Goal: Task Accomplishment & Management: Manage account settings

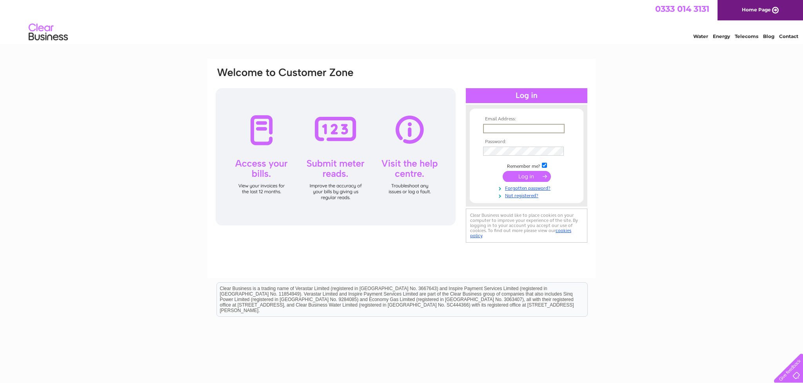
type input "j_goodacre@hotmail.com"
click at [521, 176] on input "submit" at bounding box center [527, 176] width 48 height 11
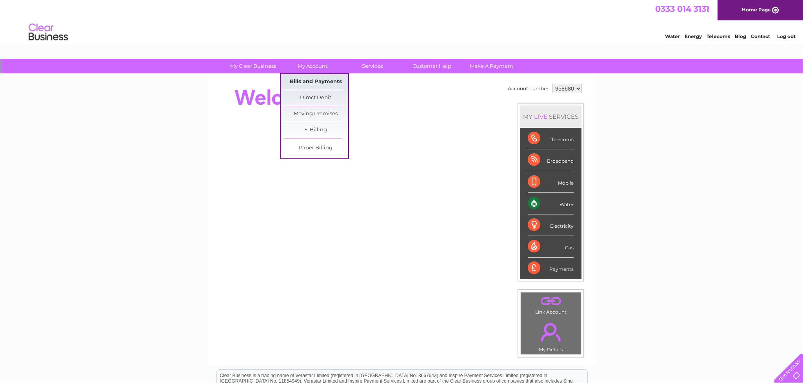
click at [320, 81] on link "Bills and Payments" at bounding box center [315, 82] width 65 height 16
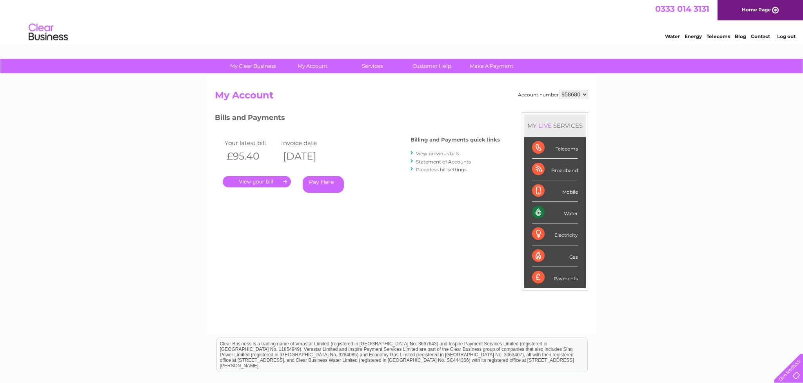
click at [262, 182] on link "." at bounding box center [257, 181] width 68 height 11
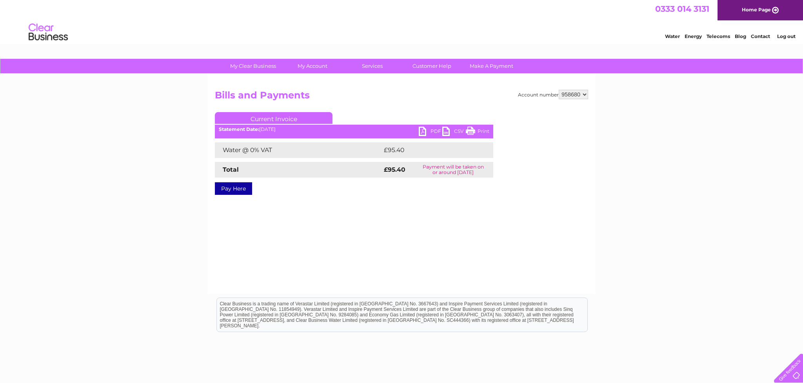
click at [436, 131] on link "PDF" at bounding box center [431, 132] width 24 height 11
click at [434, 130] on link "PDF" at bounding box center [431, 132] width 24 height 11
click at [434, 131] on link "PDF" at bounding box center [431, 132] width 24 height 11
click at [436, 133] on link "PDF" at bounding box center [431, 132] width 24 height 11
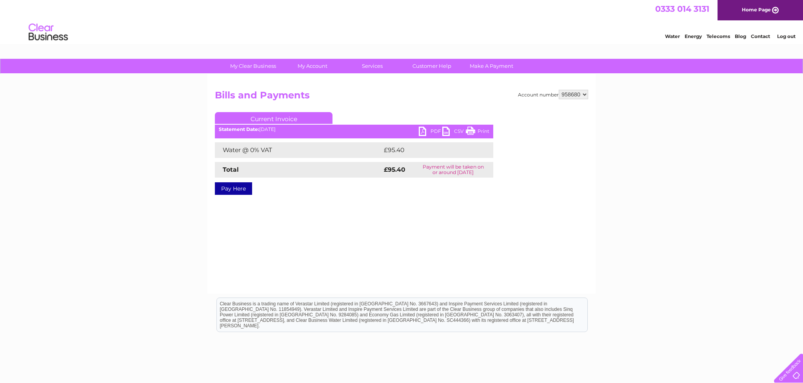
click at [425, 132] on link "PDF" at bounding box center [431, 132] width 24 height 11
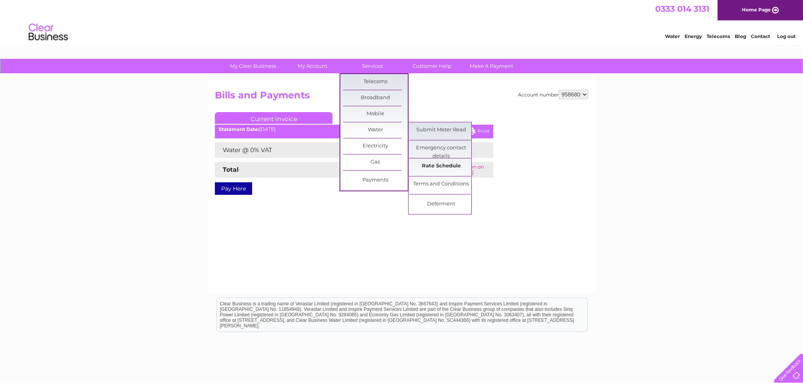
click at [445, 165] on link "Rate Schedule" at bounding box center [441, 166] width 65 height 16
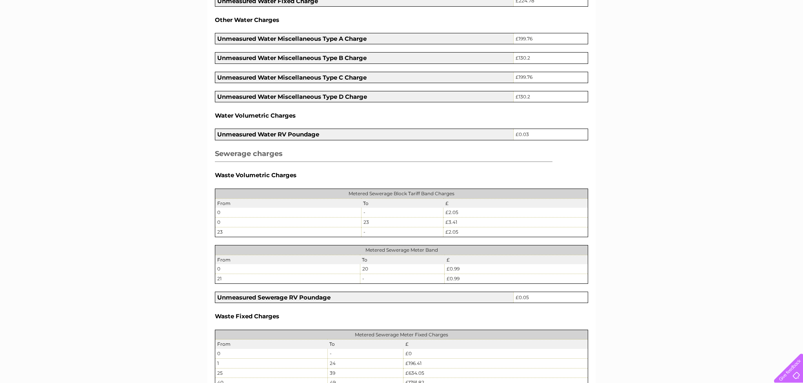
scroll to position [596, 0]
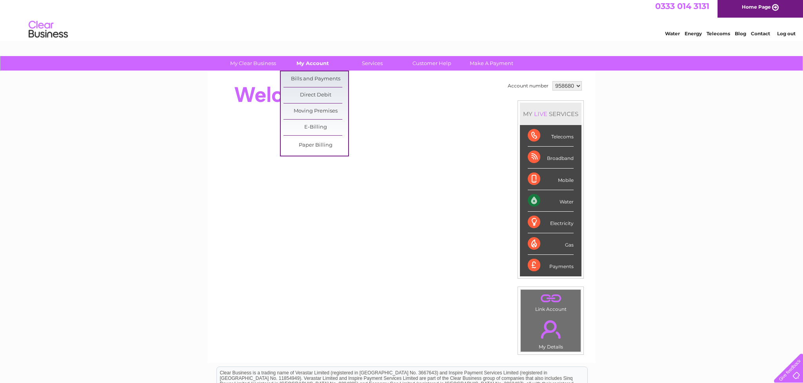
scroll to position [3, 0]
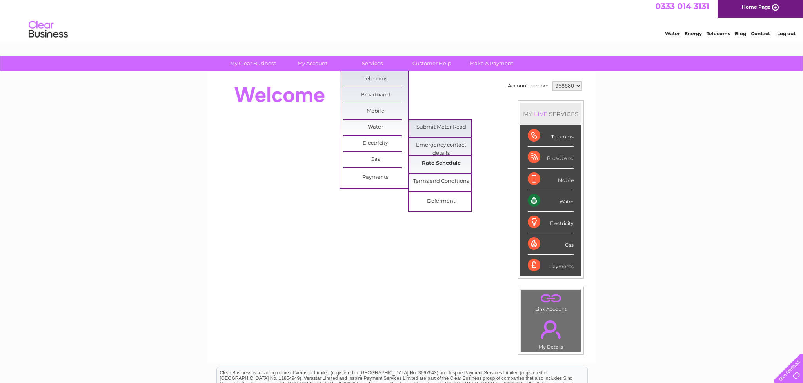
click at [436, 164] on link "Rate Schedule" at bounding box center [441, 164] width 65 height 16
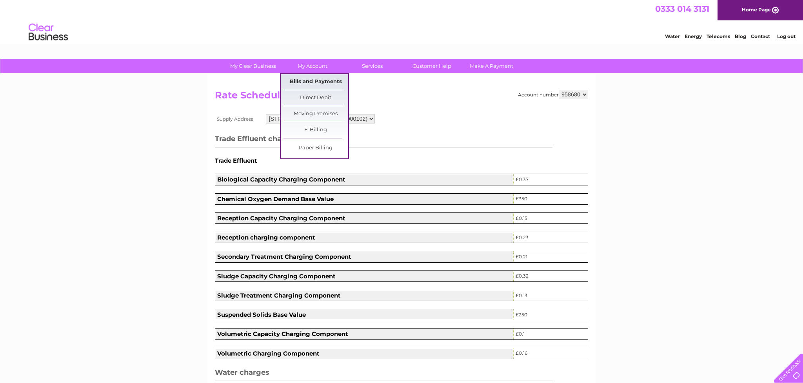
click at [325, 80] on link "Bills and Payments" at bounding box center [315, 82] width 65 height 16
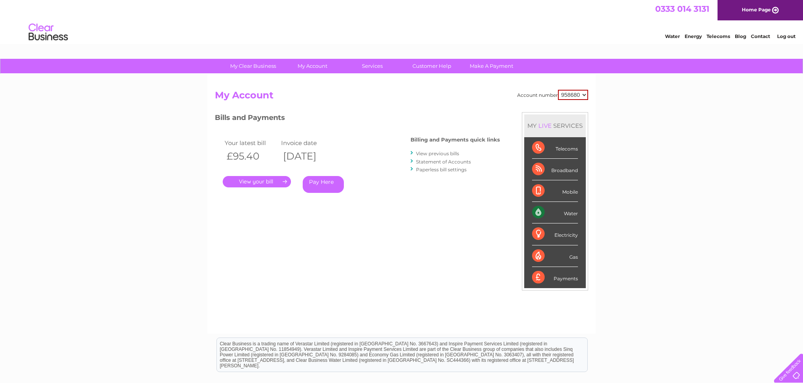
click at [254, 180] on link "." at bounding box center [257, 181] width 68 height 11
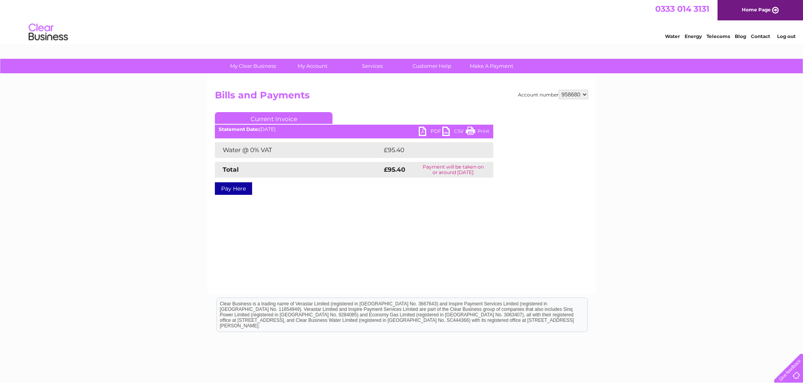
click at [425, 132] on link "PDF" at bounding box center [431, 132] width 24 height 11
